Goal: Information Seeking & Learning: Find specific page/section

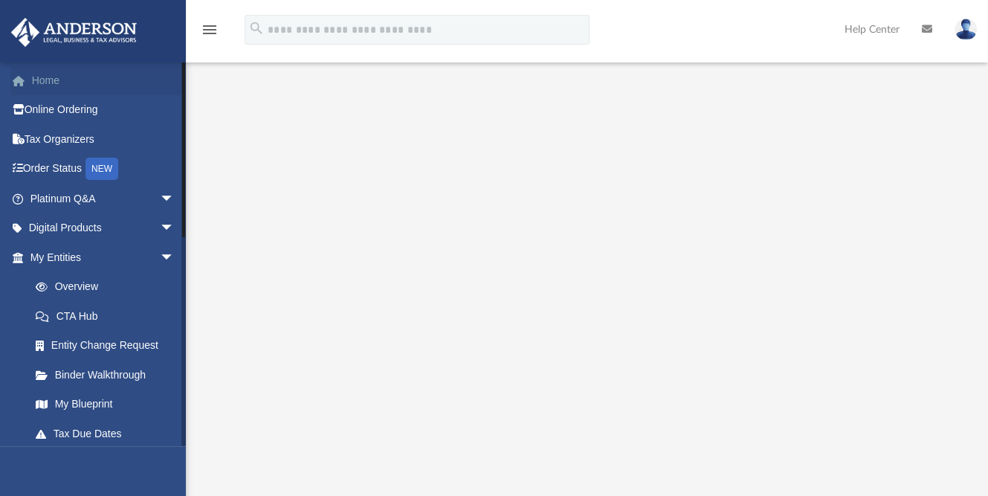
click at [70, 85] on link "Home" at bounding box center [103, 80] width 187 height 30
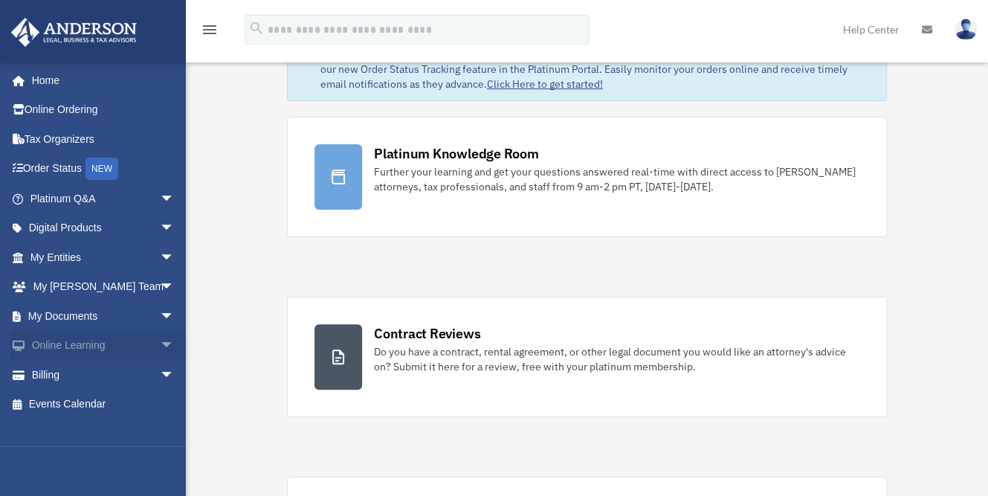
scroll to position [56, 0]
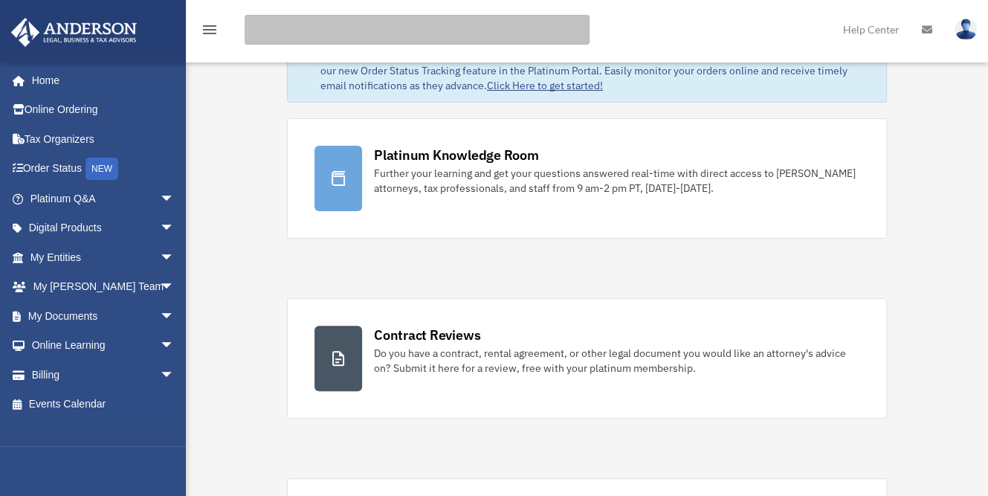
click at [308, 37] on input "search" at bounding box center [417, 30] width 345 height 30
type input "**********"
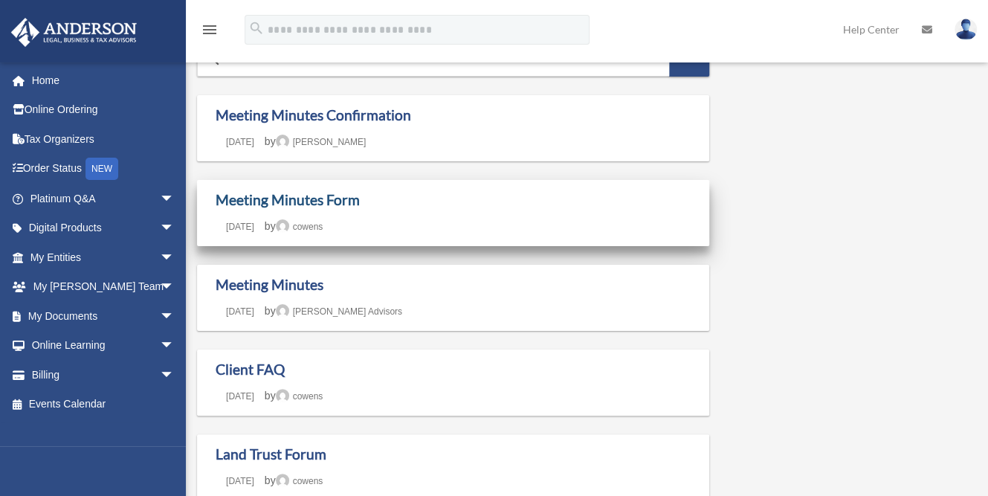
click at [340, 198] on link "Meeting Minutes Form" at bounding box center [288, 199] width 144 height 17
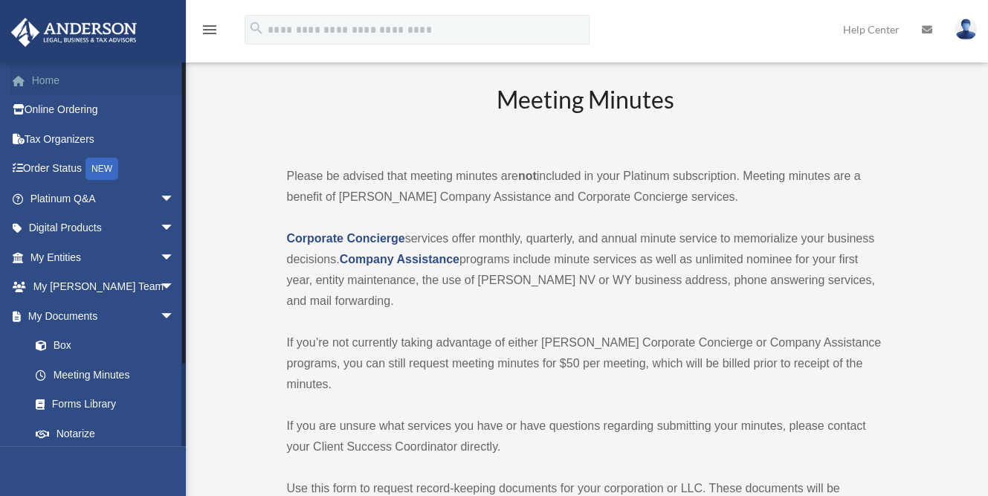
click at [65, 80] on link "Home" at bounding box center [103, 80] width 187 height 30
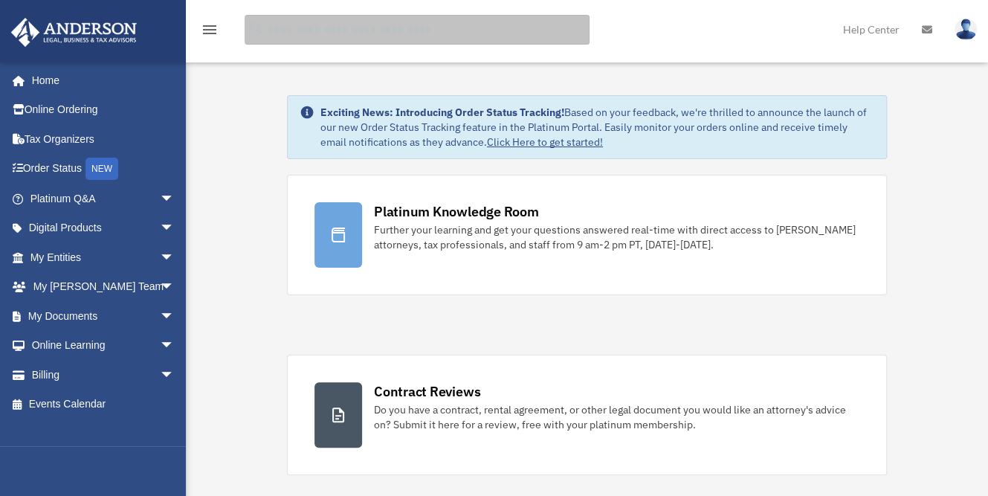
click at [358, 33] on input "search" at bounding box center [417, 30] width 345 height 30
type input "**********"
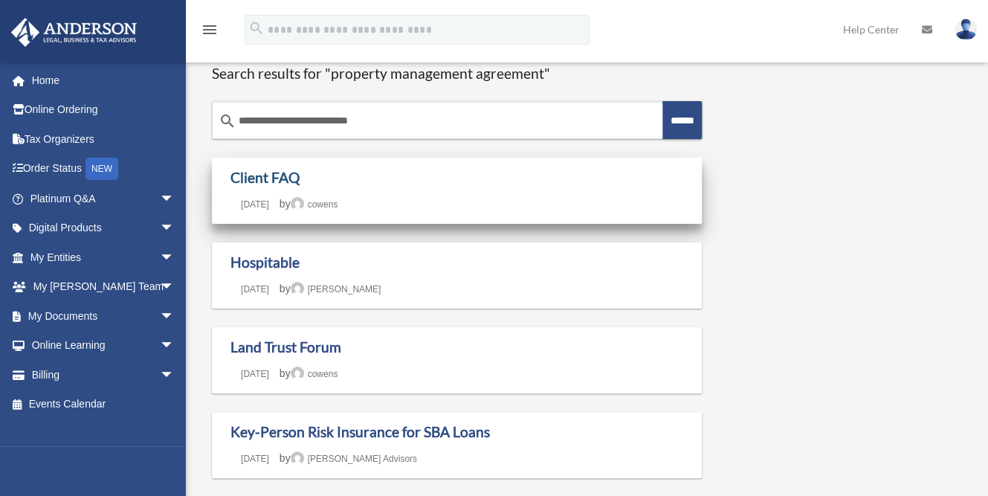
click at [279, 173] on link "Client FAQ" at bounding box center [264, 177] width 69 height 17
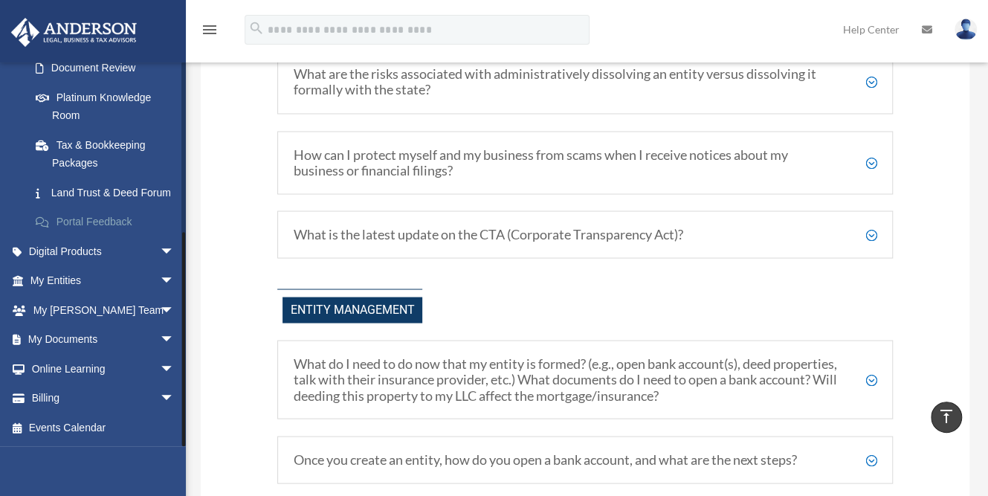
scroll to position [1441, 0]
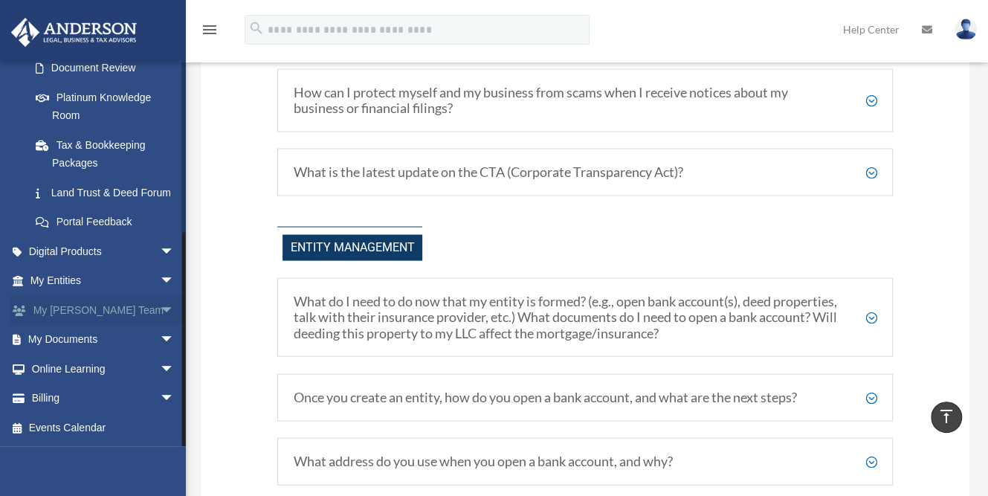
click at [160, 308] on span "arrow_drop_down" at bounding box center [175, 310] width 30 height 30
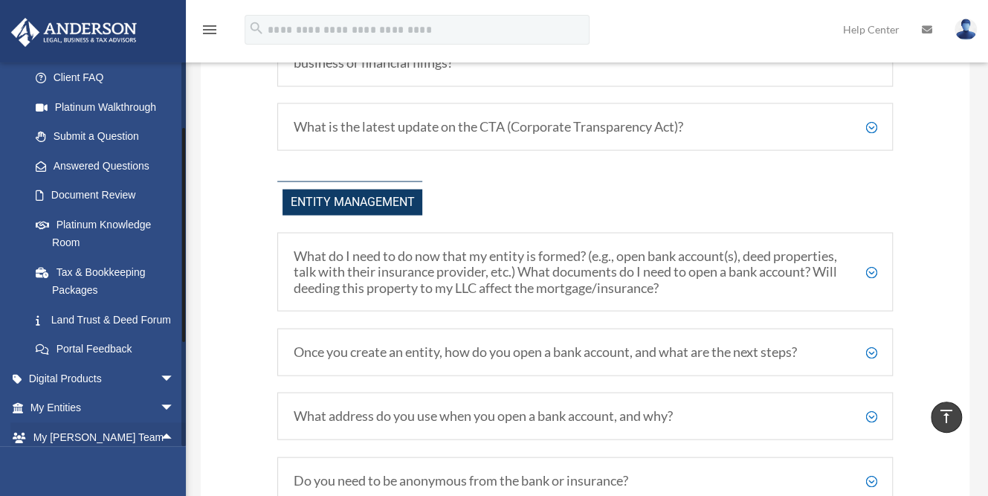
scroll to position [149, 0]
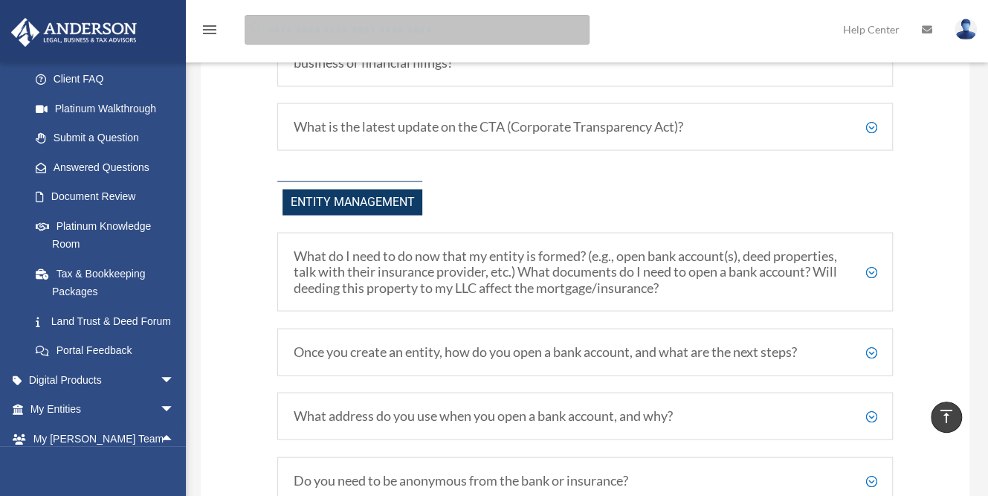
click at [304, 36] on input "search" at bounding box center [417, 30] width 345 height 30
type input "**********"
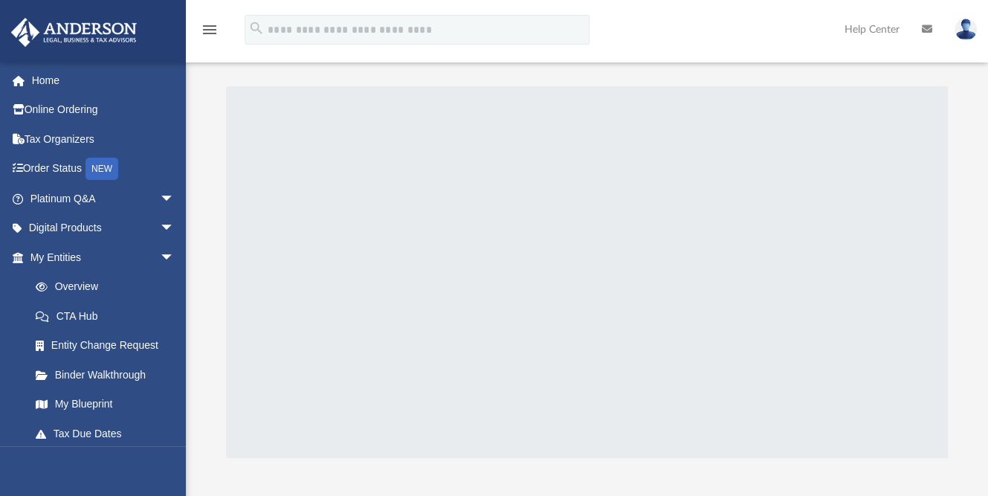
click at [489, 281] on div at bounding box center [587, 272] width 722 height 372
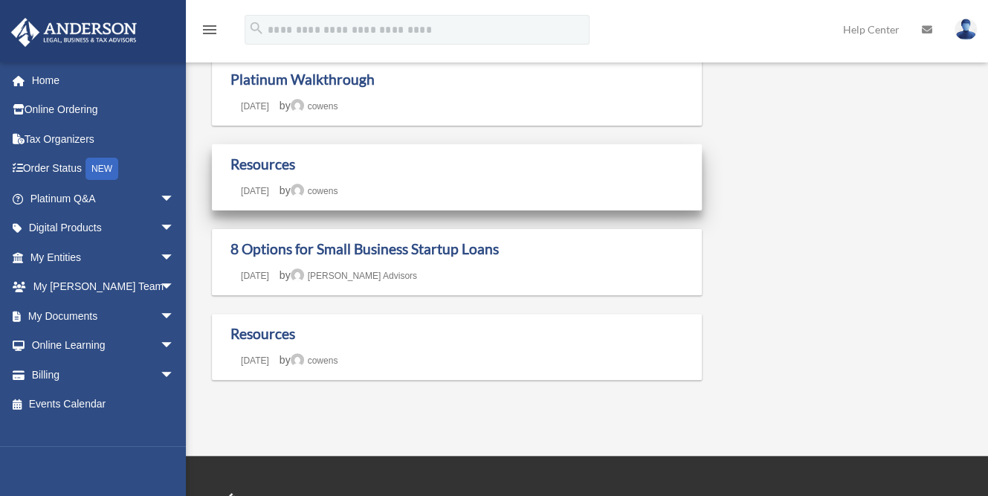
scroll to position [100, 0]
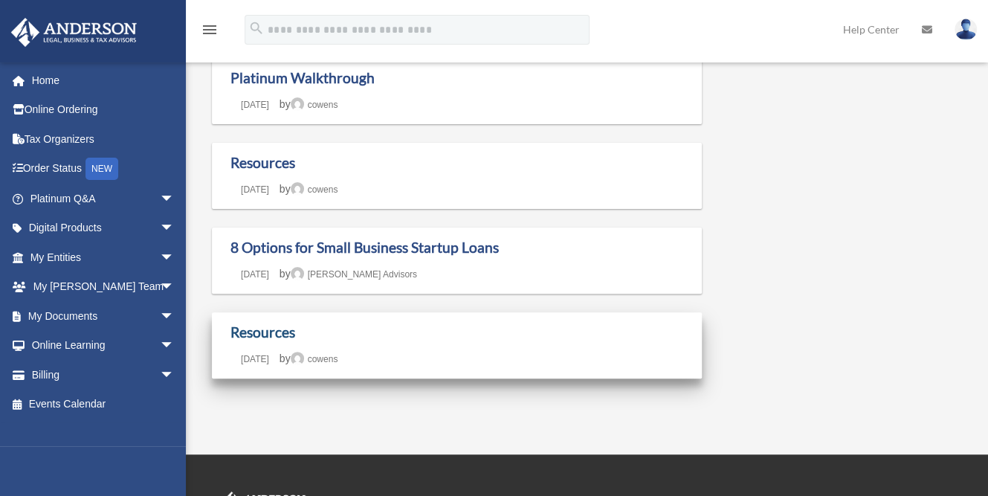
click at [277, 334] on link "Resources" at bounding box center [262, 331] width 65 height 17
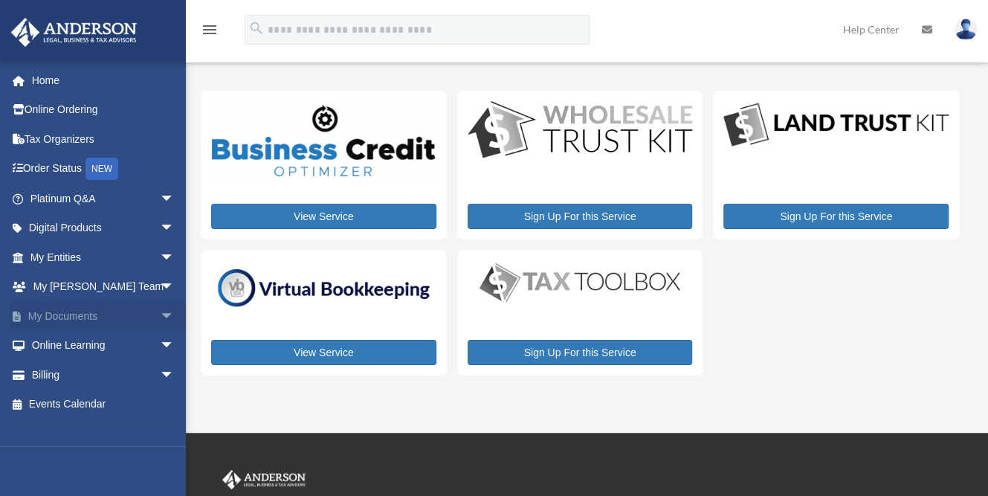
click at [160, 317] on span "arrow_drop_down" at bounding box center [175, 316] width 30 height 30
click at [77, 348] on link "Box" at bounding box center [109, 346] width 176 height 30
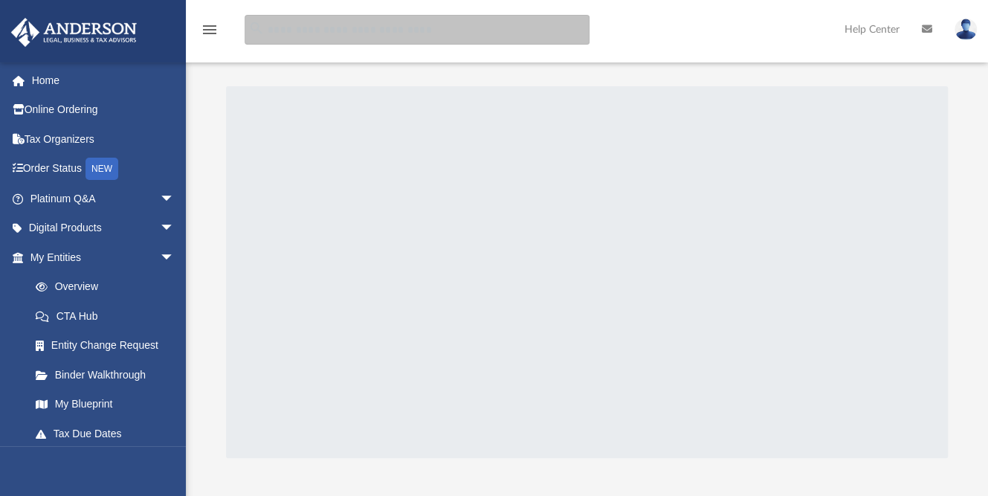
click at [463, 30] on input "search" at bounding box center [417, 30] width 345 height 30
type input "**********"
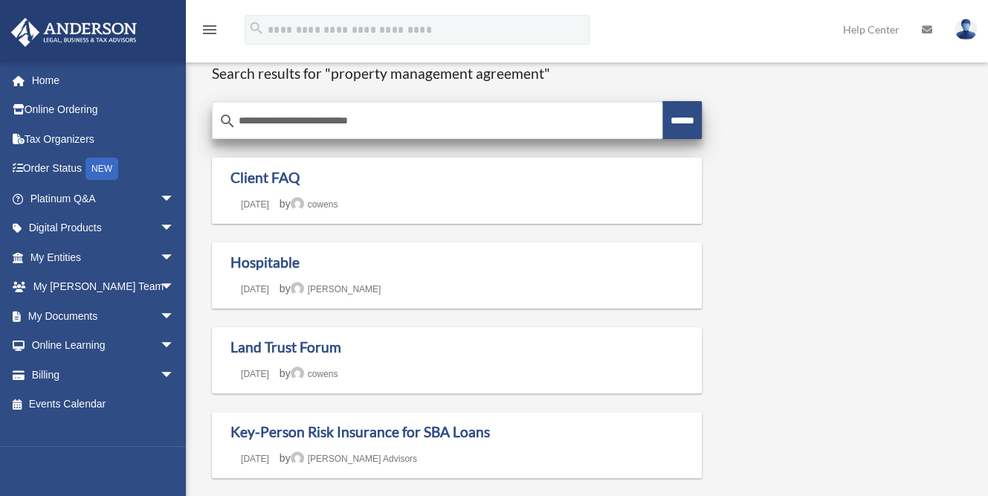
click at [663, 119] on input "******" at bounding box center [681, 120] width 39 height 38
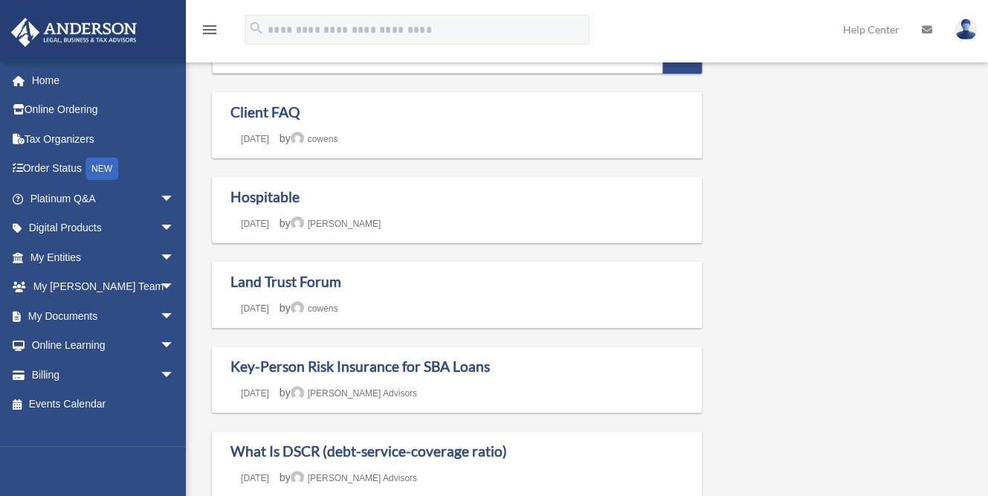
scroll to position [63, 0]
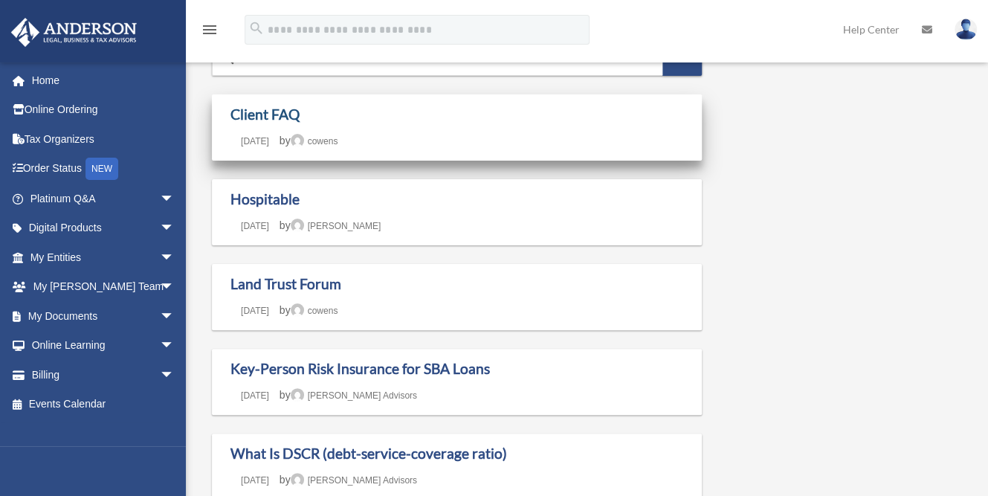
click at [290, 114] on link "Client FAQ" at bounding box center [264, 114] width 69 height 17
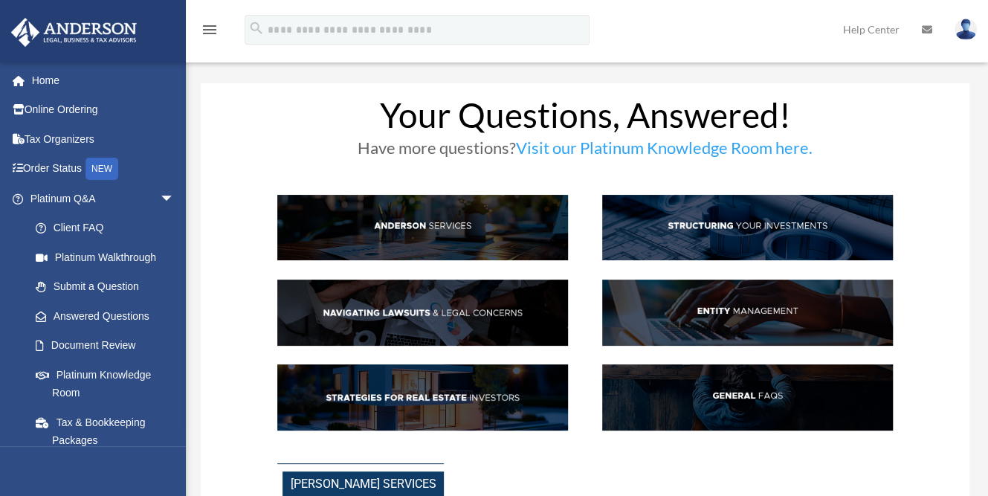
click at [728, 228] on img at bounding box center [747, 228] width 291 height 66
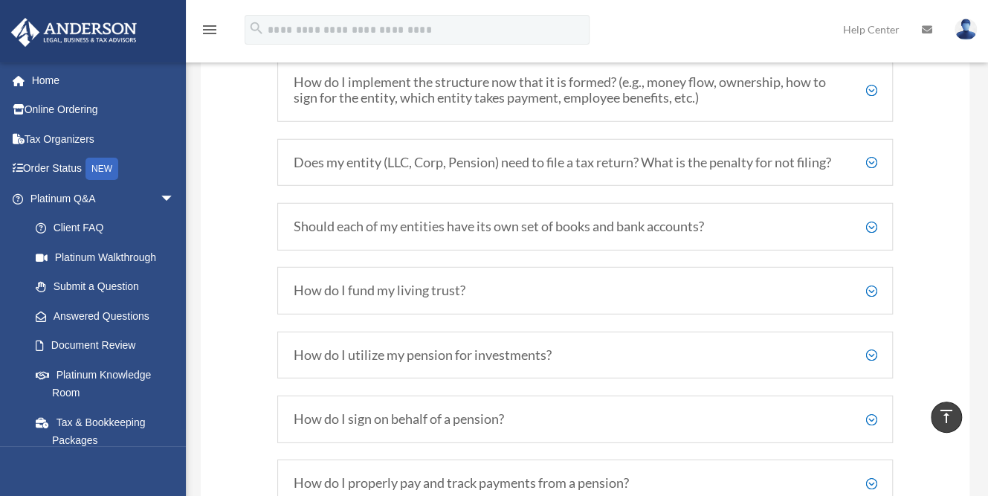
scroll to position [2158, 0]
click at [871, 218] on h5 "Should each of my entities have its own set of books and bank accounts?" at bounding box center [584, 226] width 583 height 16
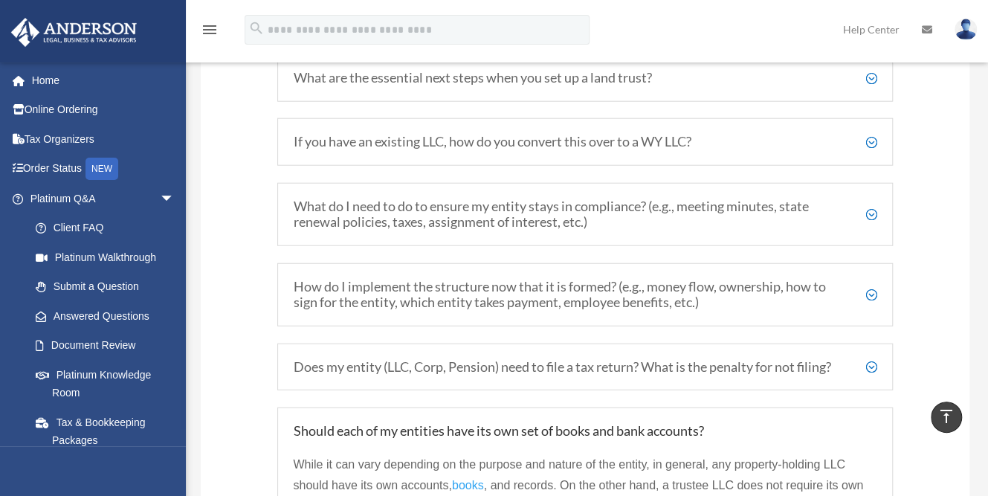
scroll to position [1936, 0]
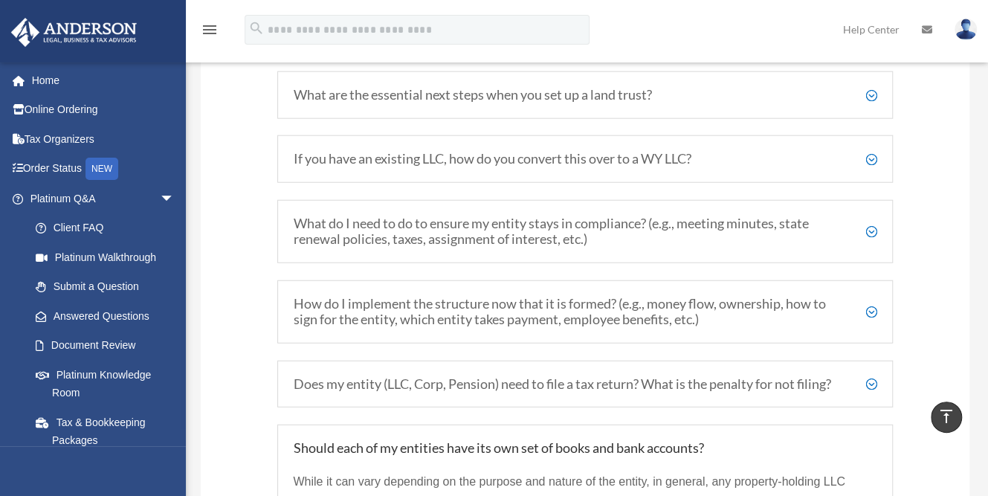
click at [873, 222] on h5 "What do I need to do to ensure my entity stays in compliance? (e.g., meeting mi…" at bounding box center [584, 232] width 583 height 32
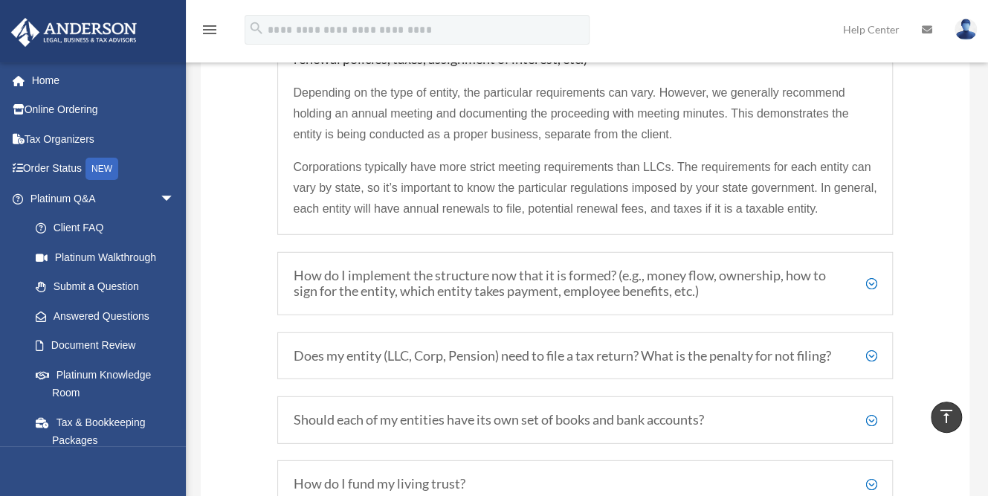
scroll to position [2121, 0]
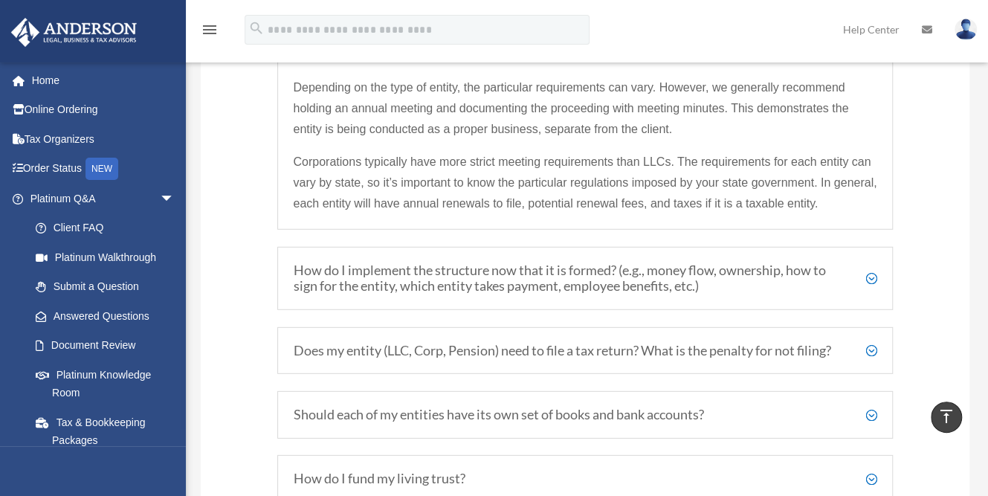
click at [864, 267] on h5 "How do I implement the structure now that it is formed? (e.g., money flow, owne…" at bounding box center [584, 278] width 583 height 32
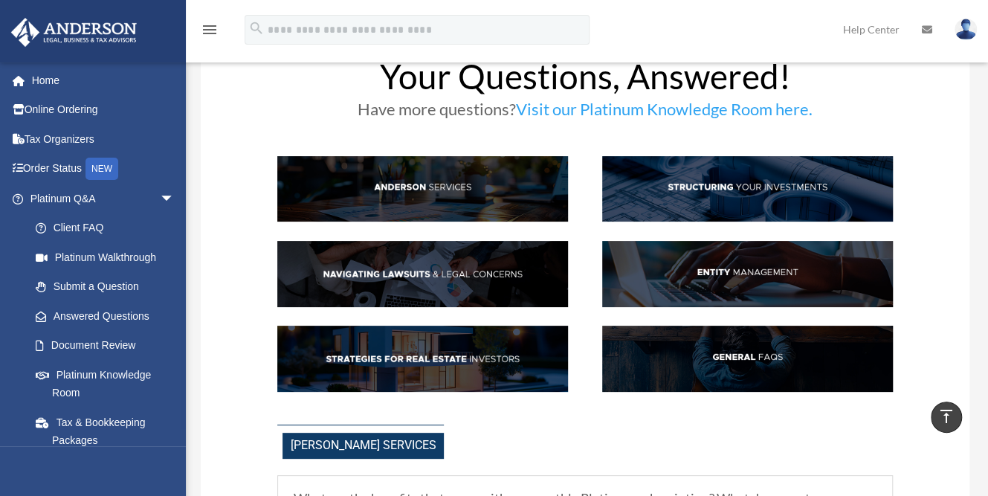
scroll to position [0, 0]
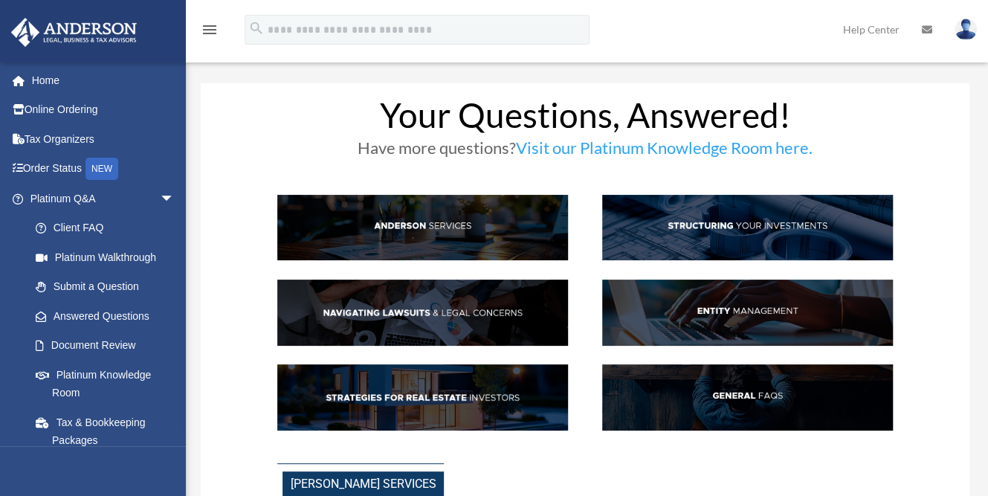
click at [734, 303] on img at bounding box center [747, 312] width 291 height 66
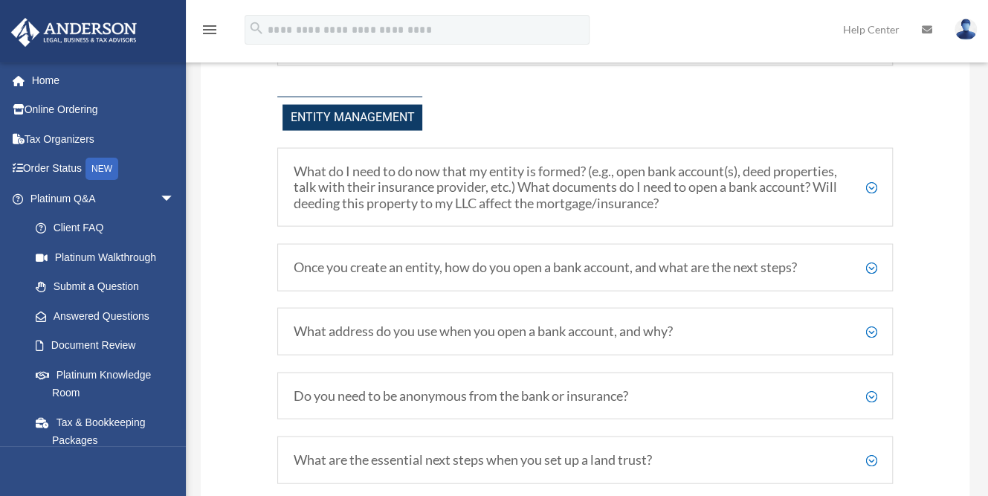
scroll to position [1571, 0]
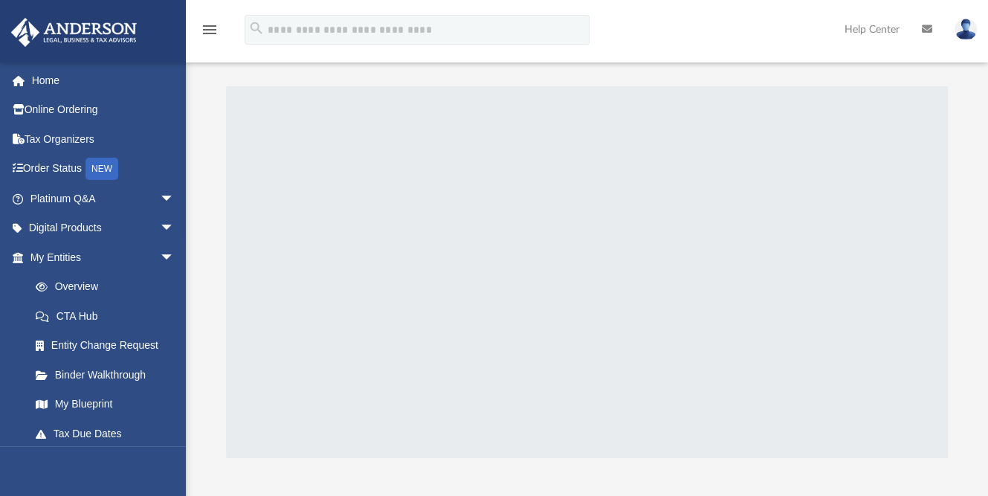
click at [207, 30] on icon "menu" at bounding box center [210, 30] width 18 height 18
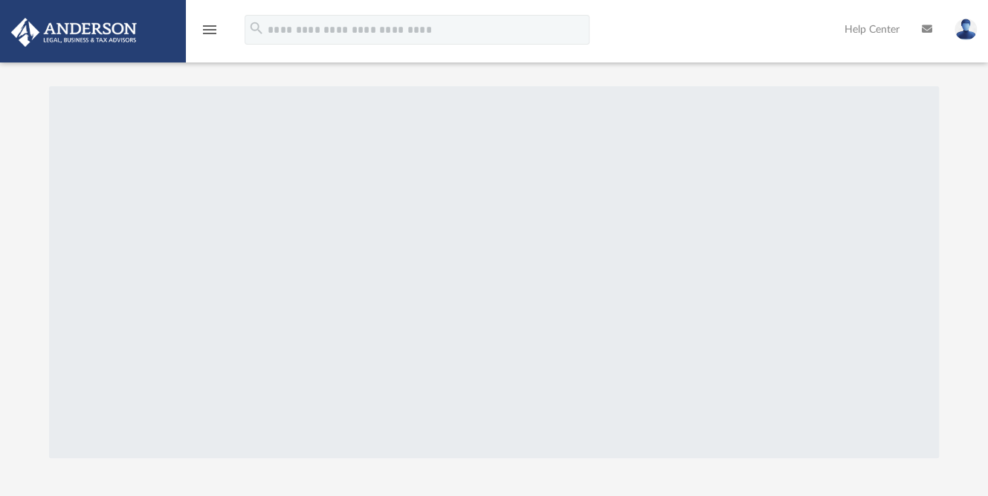
click at [207, 30] on icon "menu" at bounding box center [210, 30] width 18 height 18
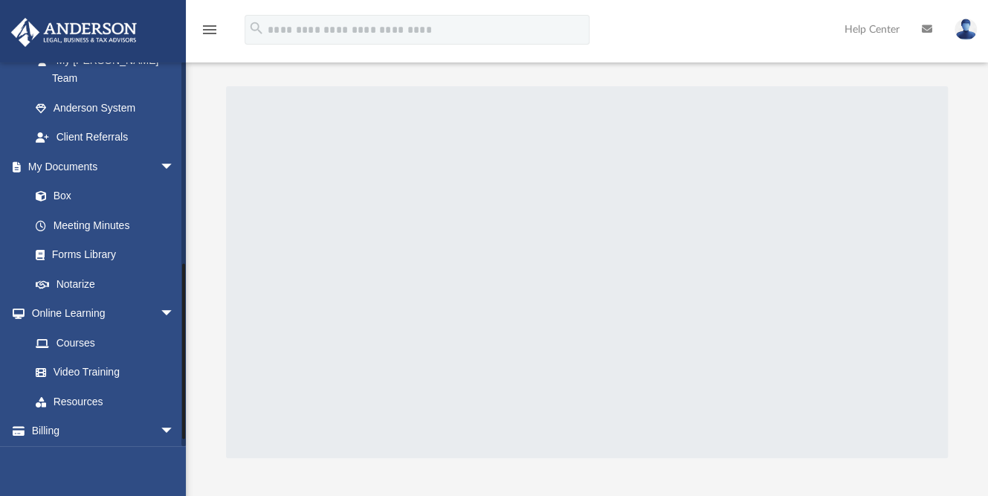
scroll to position [432, 0]
click at [77, 240] on link "Forms Library" at bounding box center [109, 255] width 176 height 30
click at [76, 240] on link "Forms Library" at bounding box center [109, 255] width 176 height 30
